Goal: Task Accomplishment & Management: Use online tool/utility

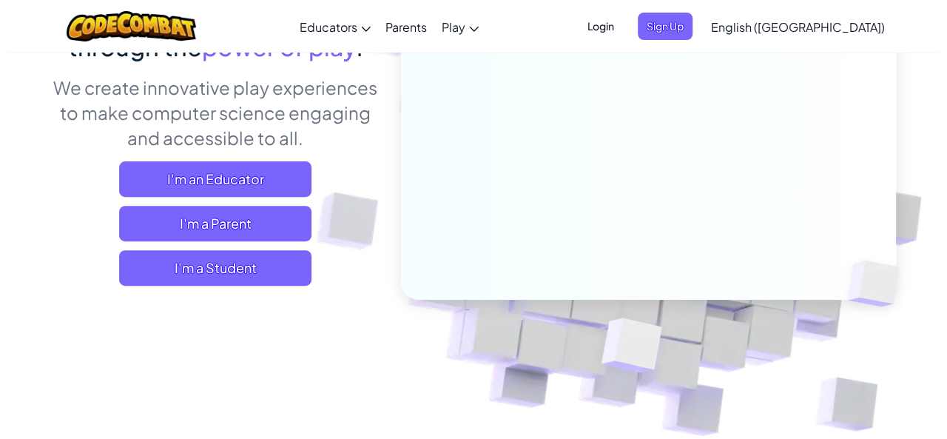
scroll to position [123, 0]
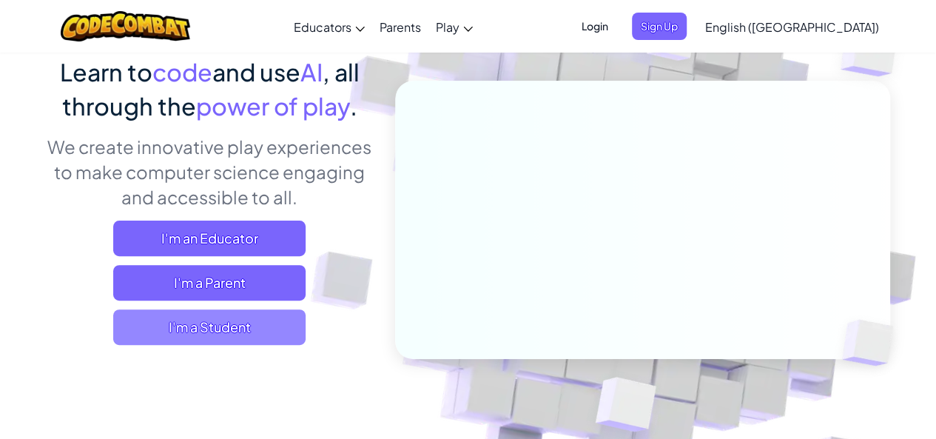
click at [272, 318] on span "I'm a Student" at bounding box center [209, 327] width 192 height 36
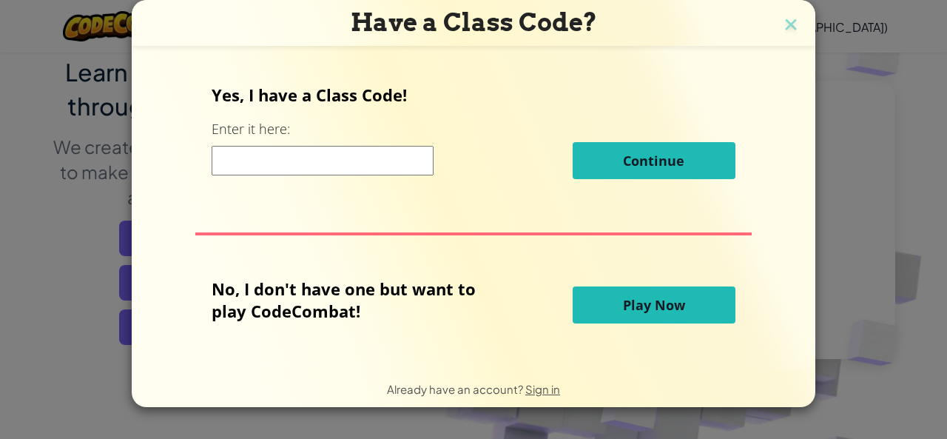
click at [426, 164] on input at bounding box center [323, 161] width 222 height 30
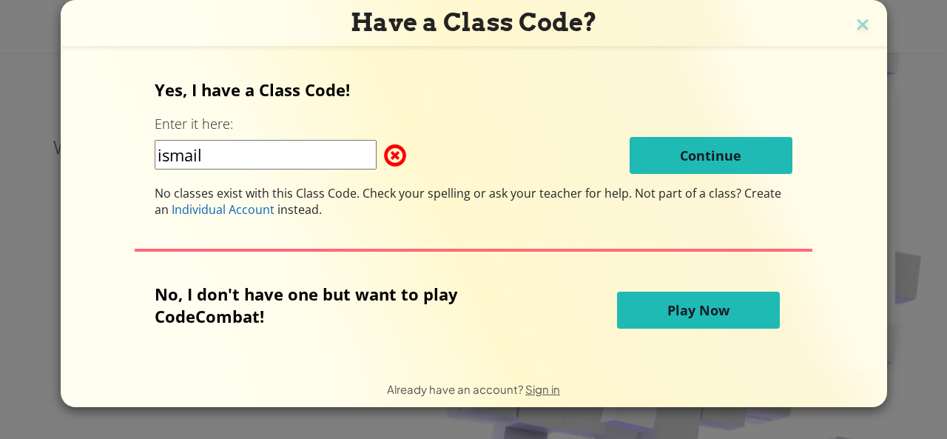
click at [632, 175] on div "Yes, I have a Class Code! Enter it here: ismail Continue No classes exist with …" at bounding box center [474, 147] width 638 height 139
click at [312, 164] on input "ismail" at bounding box center [266, 155] width 222 height 30
type input "i"
type input "no"
click at [622, 157] on div "no Continue" at bounding box center [474, 155] width 638 height 37
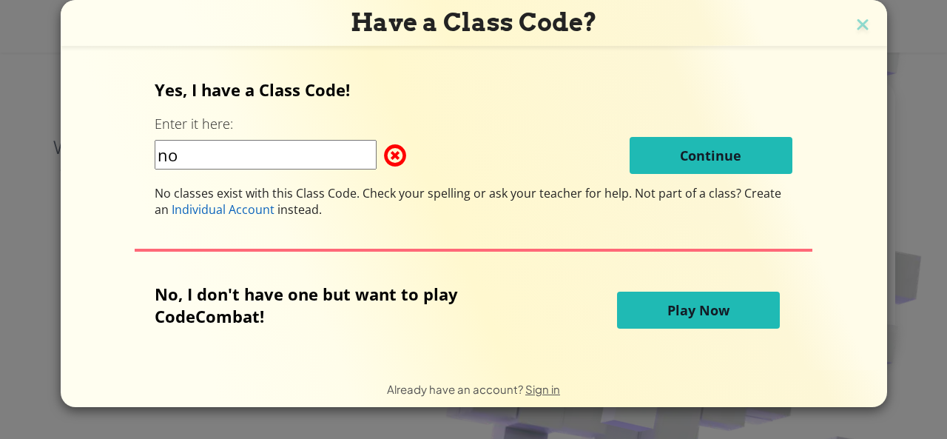
click at [693, 178] on div "Yes, I have a Class Code! Enter it here: no Continue No classes exist with this…" at bounding box center [474, 147] width 638 height 139
click at [647, 306] on button "Play Now" at bounding box center [698, 310] width 163 height 37
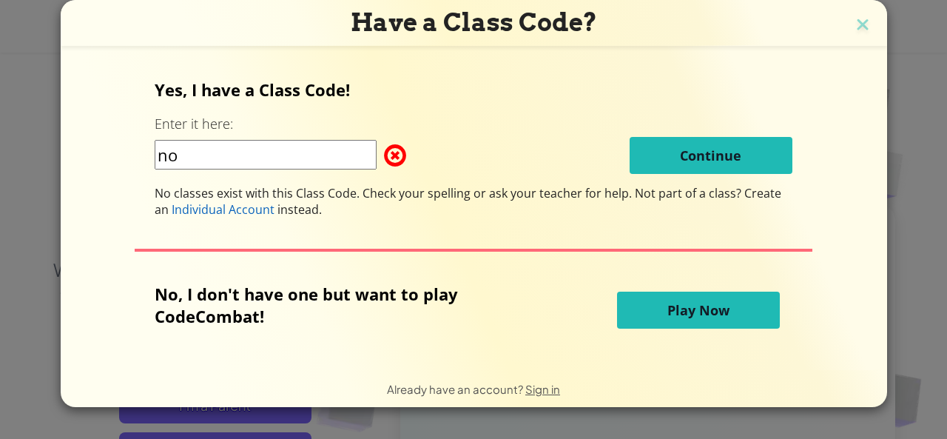
click at [648, 306] on button "Play Now" at bounding box center [698, 310] width 163 height 37
click at [642, 301] on button "Play Now" at bounding box center [698, 310] width 163 height 37
click at [682, 302] on span "Play Now" at bounding box center [699, 310] width 62 height 18
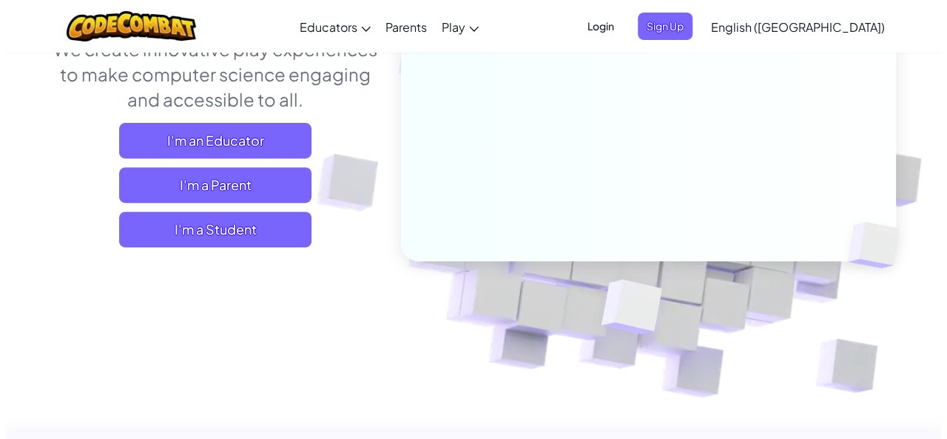
scroll to position [215, 0]
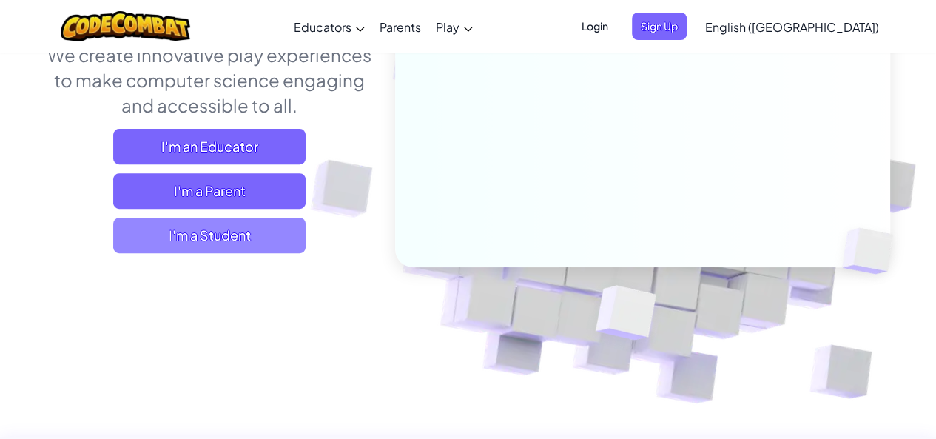
click at [256, 244] on span "I'm a Student" at bounding box center [209, 236] width 192 height 36
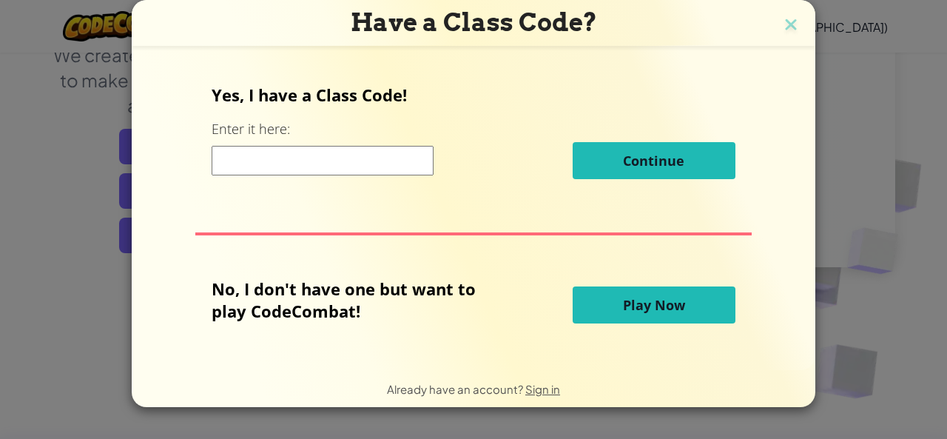
click at [669, 313] on span "Play Now" at bounding box center [654, 305] width 62 height 18
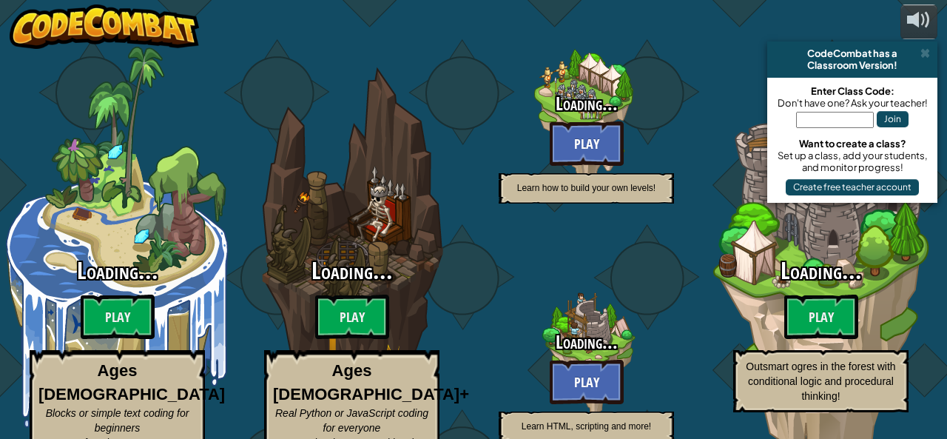
click at [677, 332] on h3 "Loading..." at bounding box center [586, 342] width 235 height 20
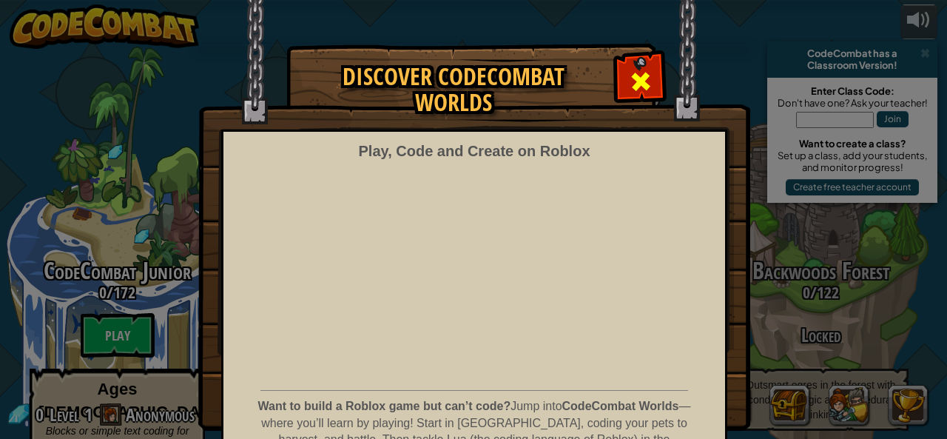
click at [648, 87] on div at bounding box center [640, 79] width 47 height 47
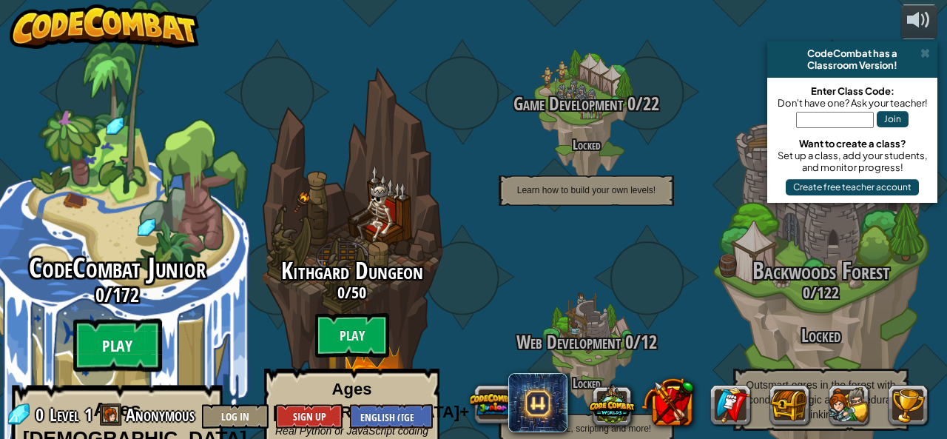
click at [150, 319] on btn "Play" at bounding box center [117, 345] width 89 height 53
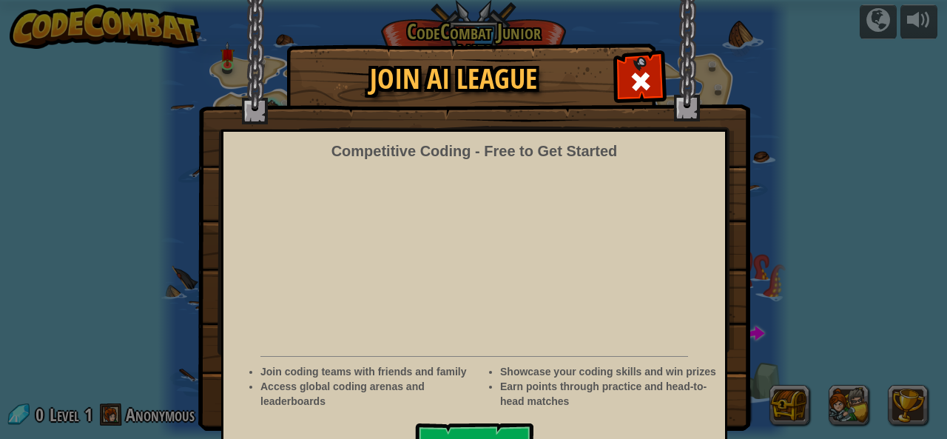
click at [625, 67] on div at bounding box center [640, 79] width 47 height 47
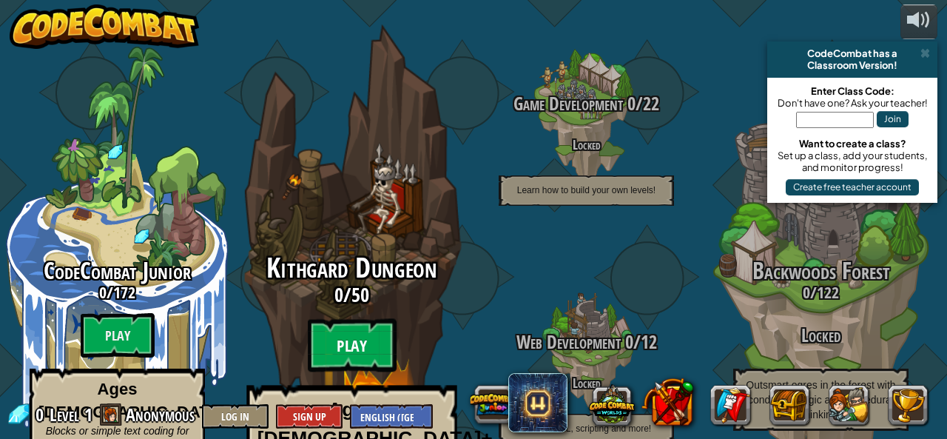
click at [380, 319] on btn "Play" at bounding box center [352, 345] width 89 height 53
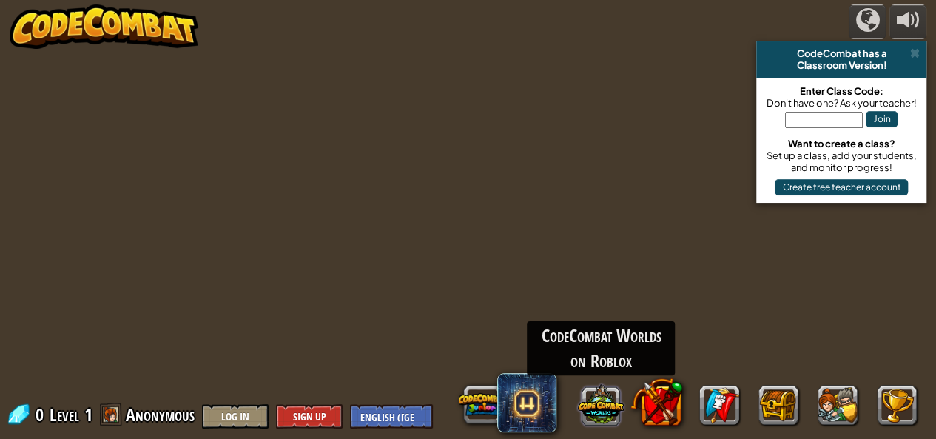
click at [624, 395] on div "CodeCombat Worlds on Roblox" at bounding box center [690, 404] width 474 height 59
click at [607, 396] on button at bounding box center [601, 404] width 46 height 46
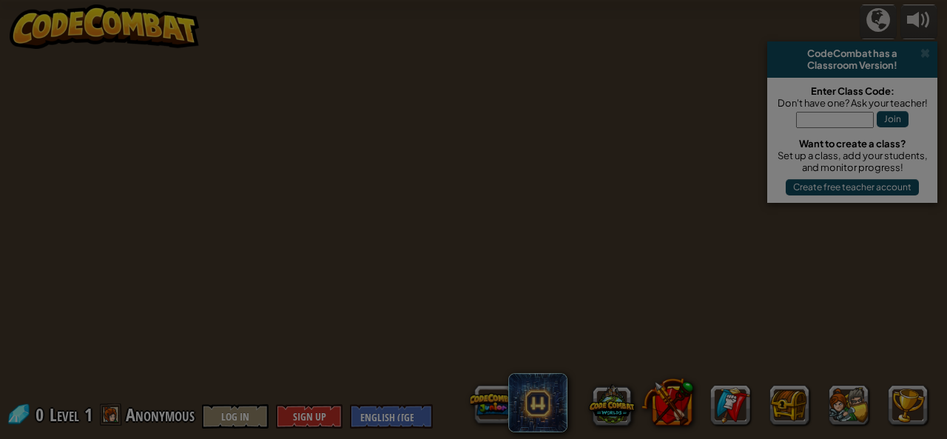
click at [605, 1] on body "powered by CodeCombat has a Classroom Version! Enter Class Code: Don't have one…" at bounding box center [473, 0] width 947 height 1
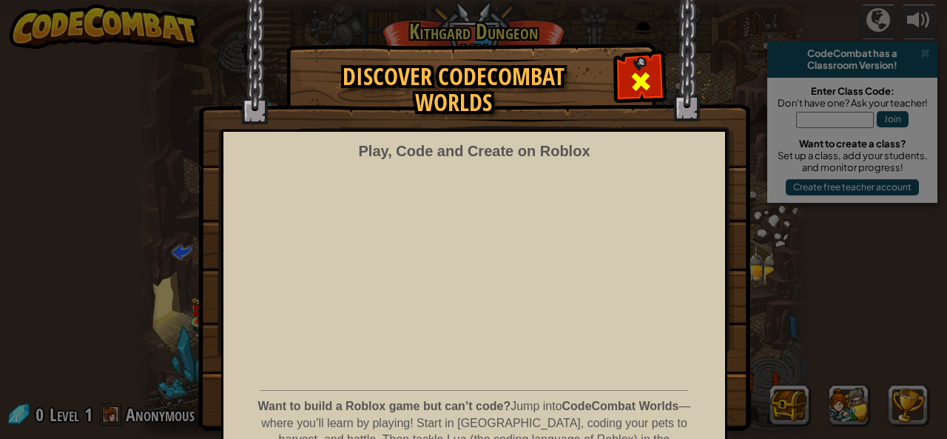
click at [620, 70] on div at bounding box center [640, 79] width 47 height 47
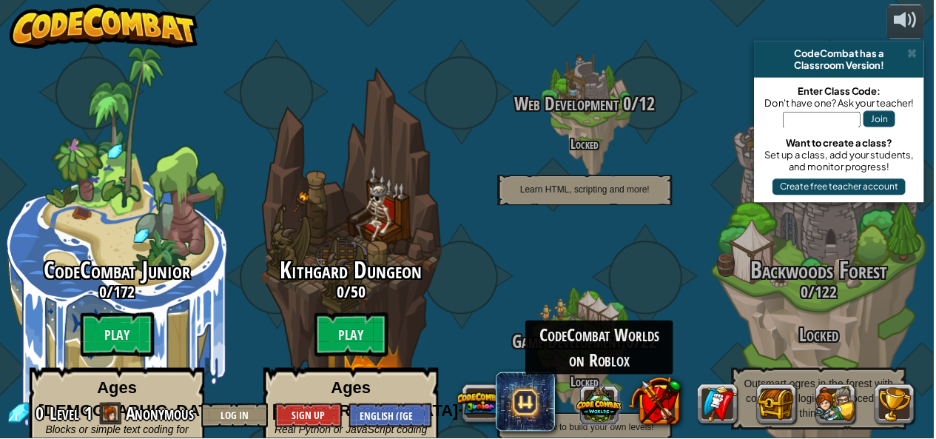
click at [620, 403] on button at bounding box center [601, 404] width 46 height 46
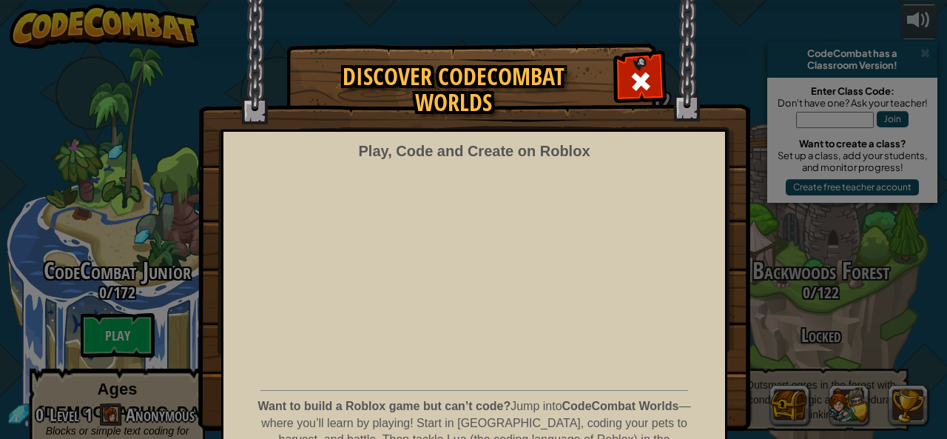
click at [631, 85] on span at bounding box center [641, 82] width 24 height 24
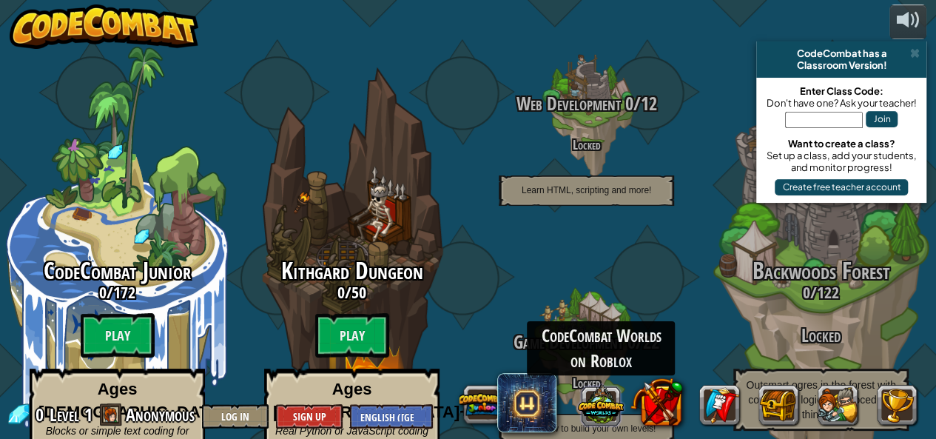
click at [580, 417] on button at bounding box center [601, 404] width 46 height 46
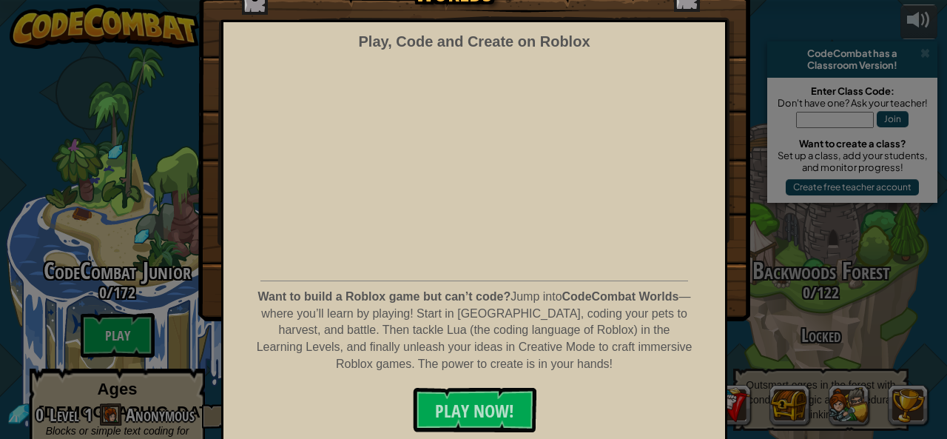
scroll to position [110, 0]
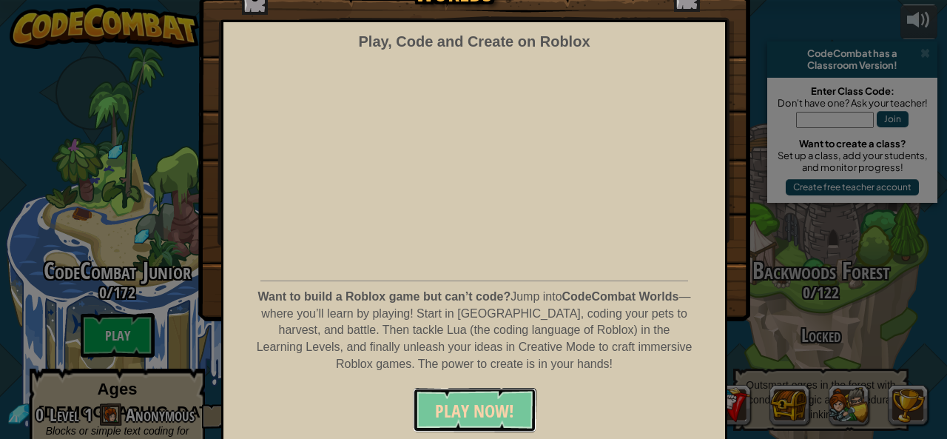
click at [467, 395] on button "PLAY NOW!" at bounding box center [475, 410] width 124 height 44
